Goal: Transaction & Acquisition: Purchase product/service

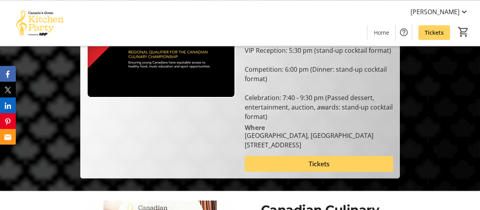
scroll to position [126, 0]
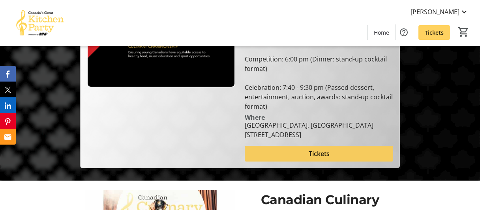
click at [289, 160] on span at bounding box center [319, 154] width 148 height 19
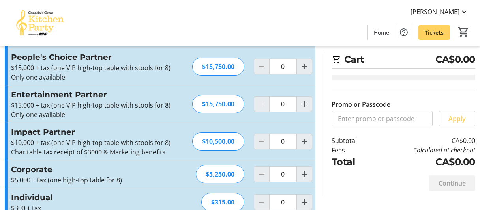
scroll to position [69, 0]
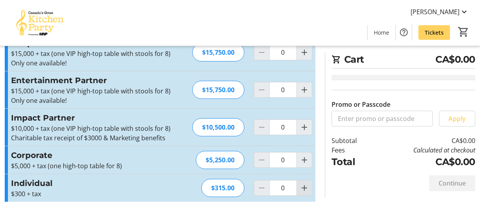
click at [307, 184] on mat-icon "Increment by one" at bounding box center [304, 188] width 9 height 9
type input "1"
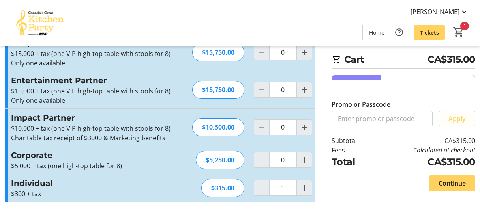
click at [451, 124] on span "Apply" at bounding box center [457, 118] width 17 height 9
click at [464, 32] on mat-icon "1" at bounding box center [459, 32] width 12 height 12
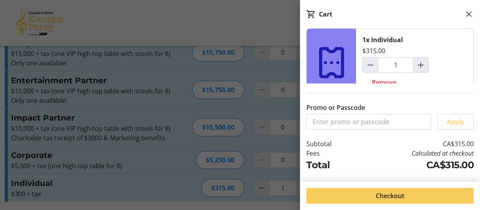
click at [404, 192] on span "Checkout" at bounding box center [390, 195] width 28 height 9
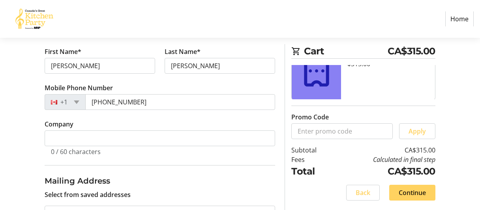
scroll to position [130, 0]
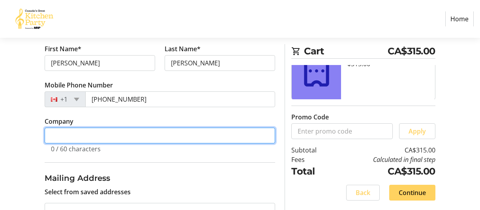
click at [186, 133] on input "Company" at bounding box center [160, 136] width 231 height 16
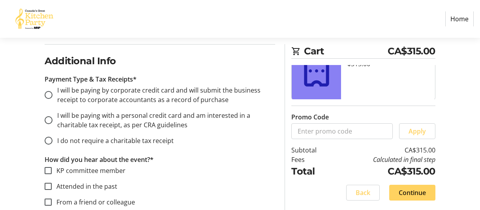
scroll to position [381, 0]
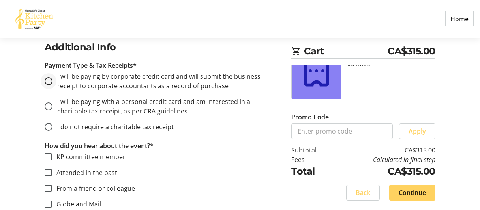
type input "[PERSON_NAME] Food Service"
click at [54, 82] on div at bounding box center [48, 81] width 19 height 19
radio input "true"
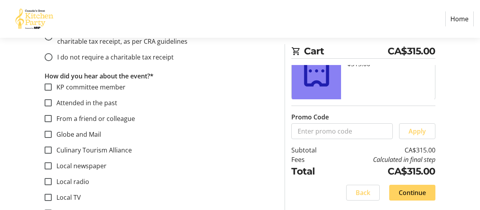
scroll to position [466, 0]
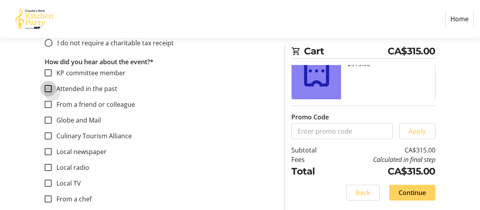
click at [51, 89] on input "Attended in the past" at bounding box center [48, 88] width 7 height 7
checkbox input "true"
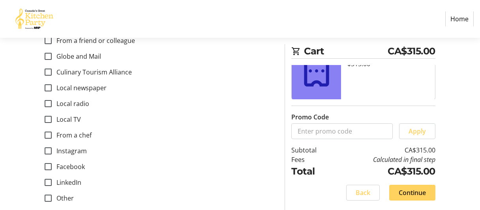
scroll to position [539, 0]
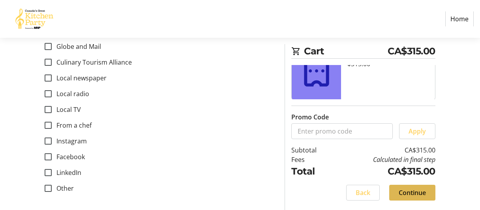
click at [428, 199] on span at bounding box center [412, 193] width 46 height 19
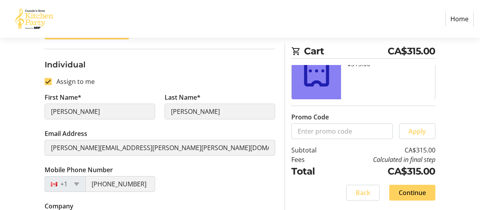
scroll to position [161, 0]
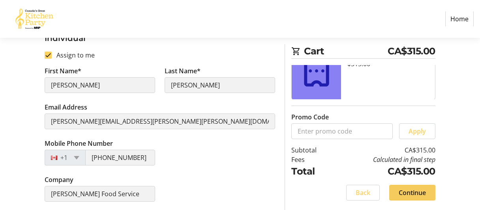
click at [417, 197] on span "Continue" at bounding box center [412, 192] width 27 height 9
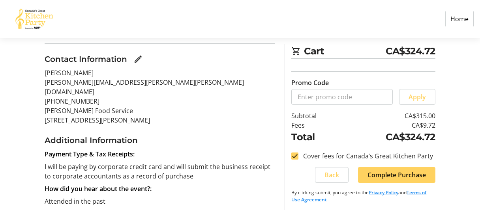
scroll to position [126, 0]
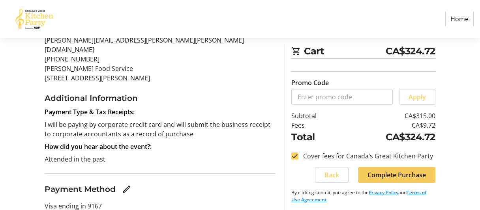
click at [405, 178] on span "Complete Purchase" at bounding box center [397, 175] width 58 height 9
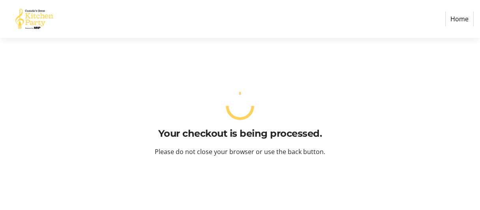
scroll to position [0, 0]
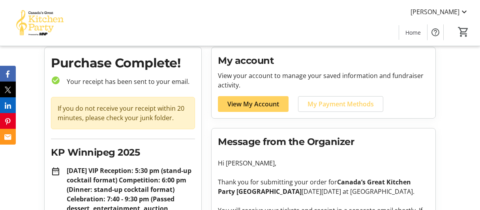
scroll to position [42, 0]
